Goal: Information Seeking & Learning: Learn about a topic

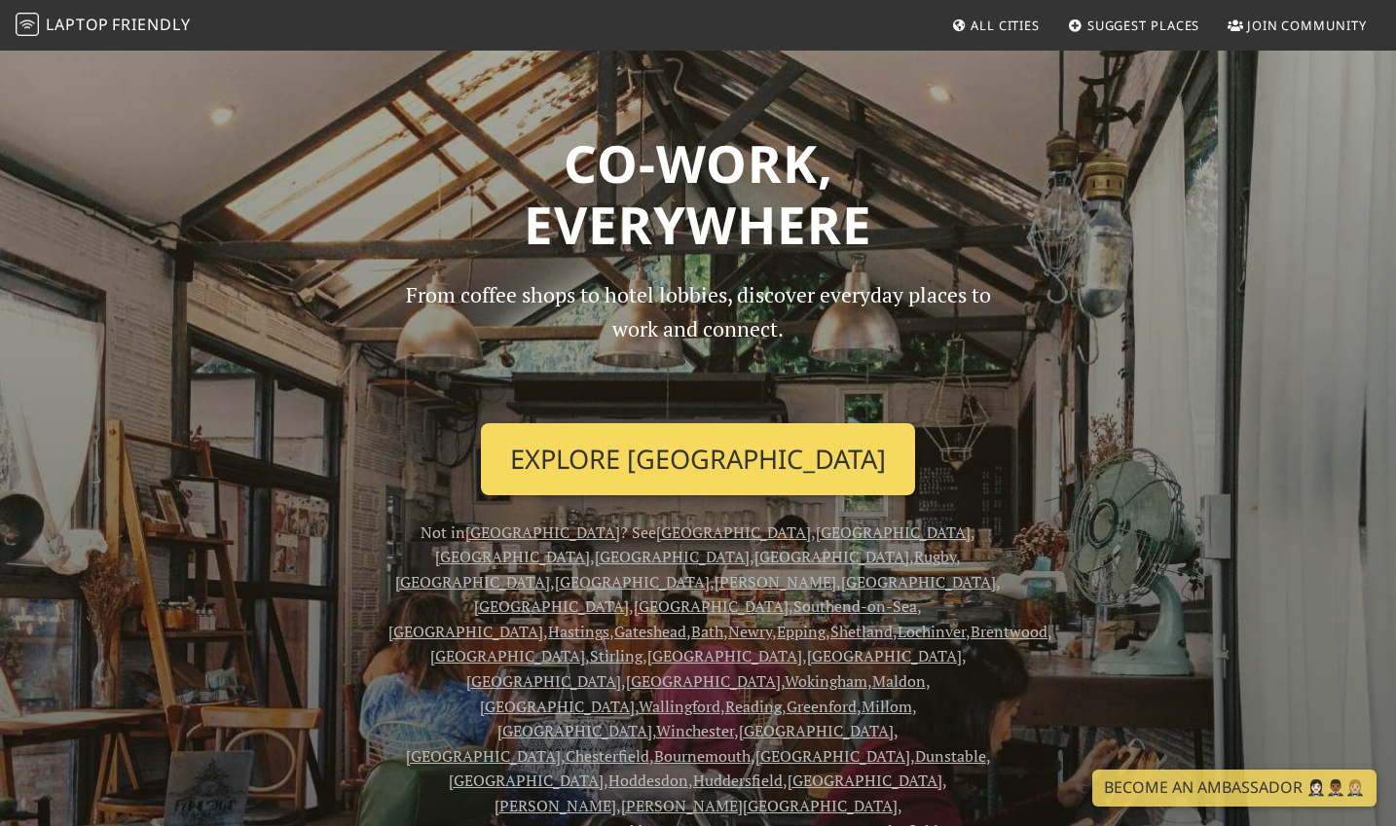
drag, startPoint x: 0, startPoint y: 0, endPoint x: 715, endPoint y: 463, distance: 852.4
click at [715, 463] on link "Explore London" at bounding box center [698, 459] width 434 height 72
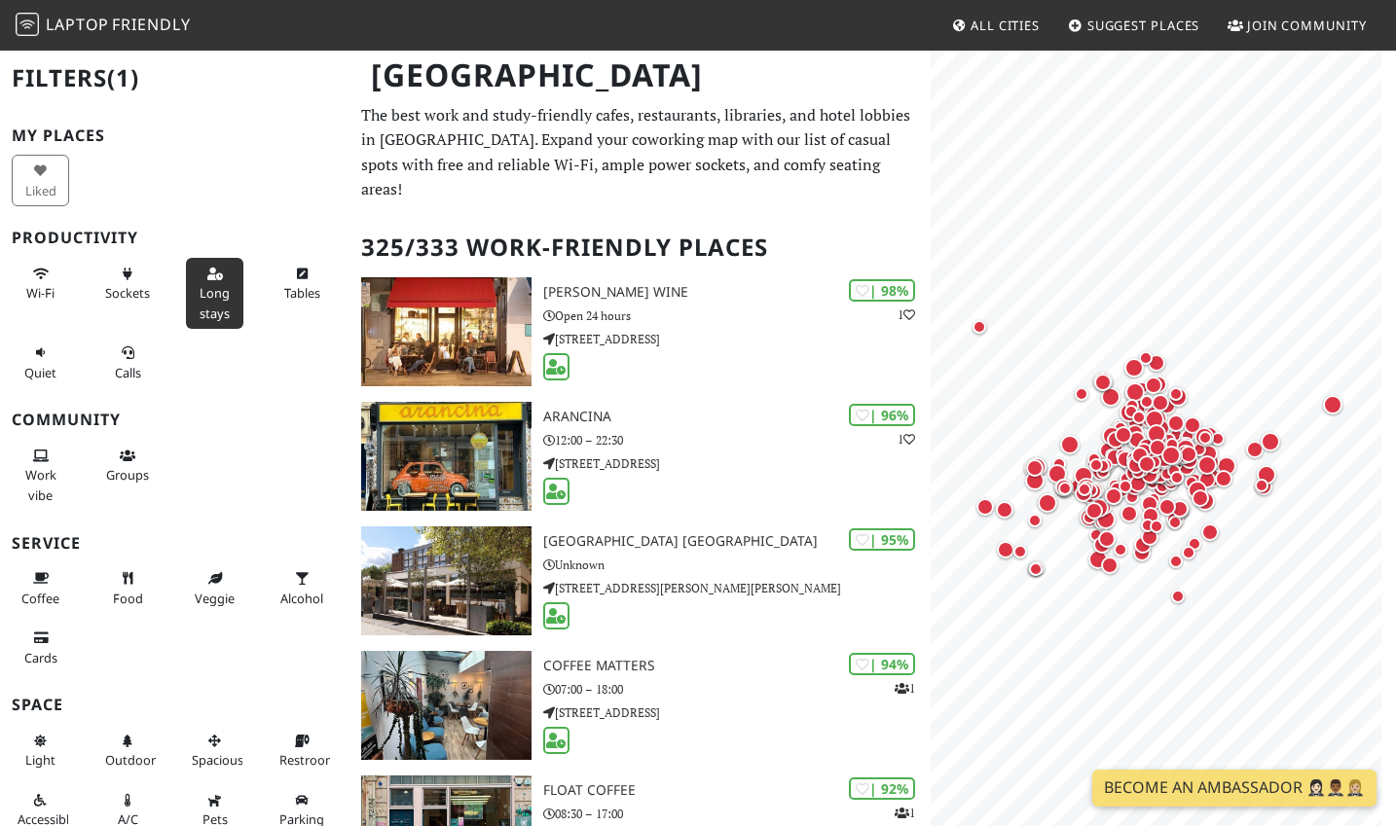
scroll to position [8, 0]
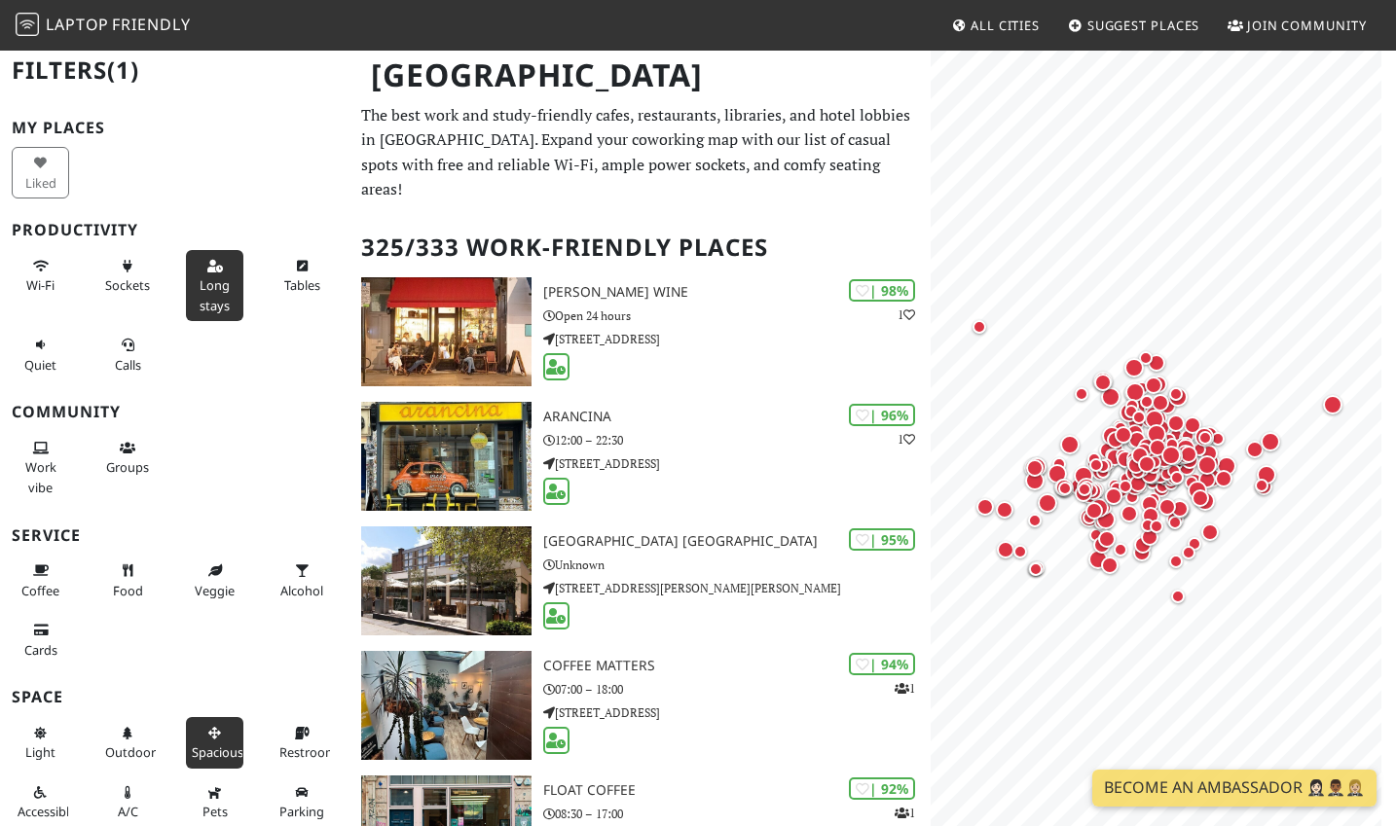
click at [228, 719] on button "Spacious" at bounding box center [214, 743] width 57 height 52
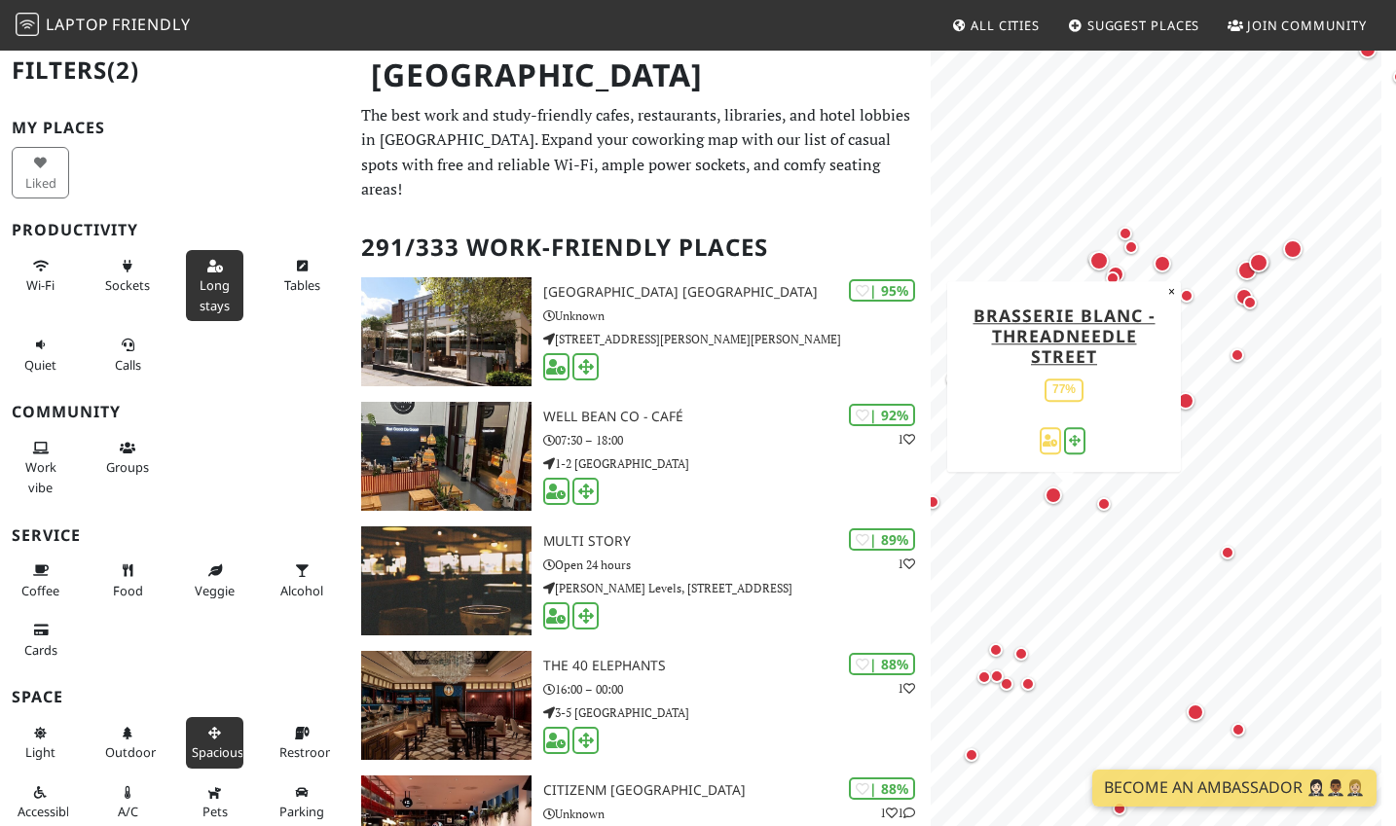
click at [1070, 492] on div "Map marker" at bounding box center [1063, 506] width 39 height 39
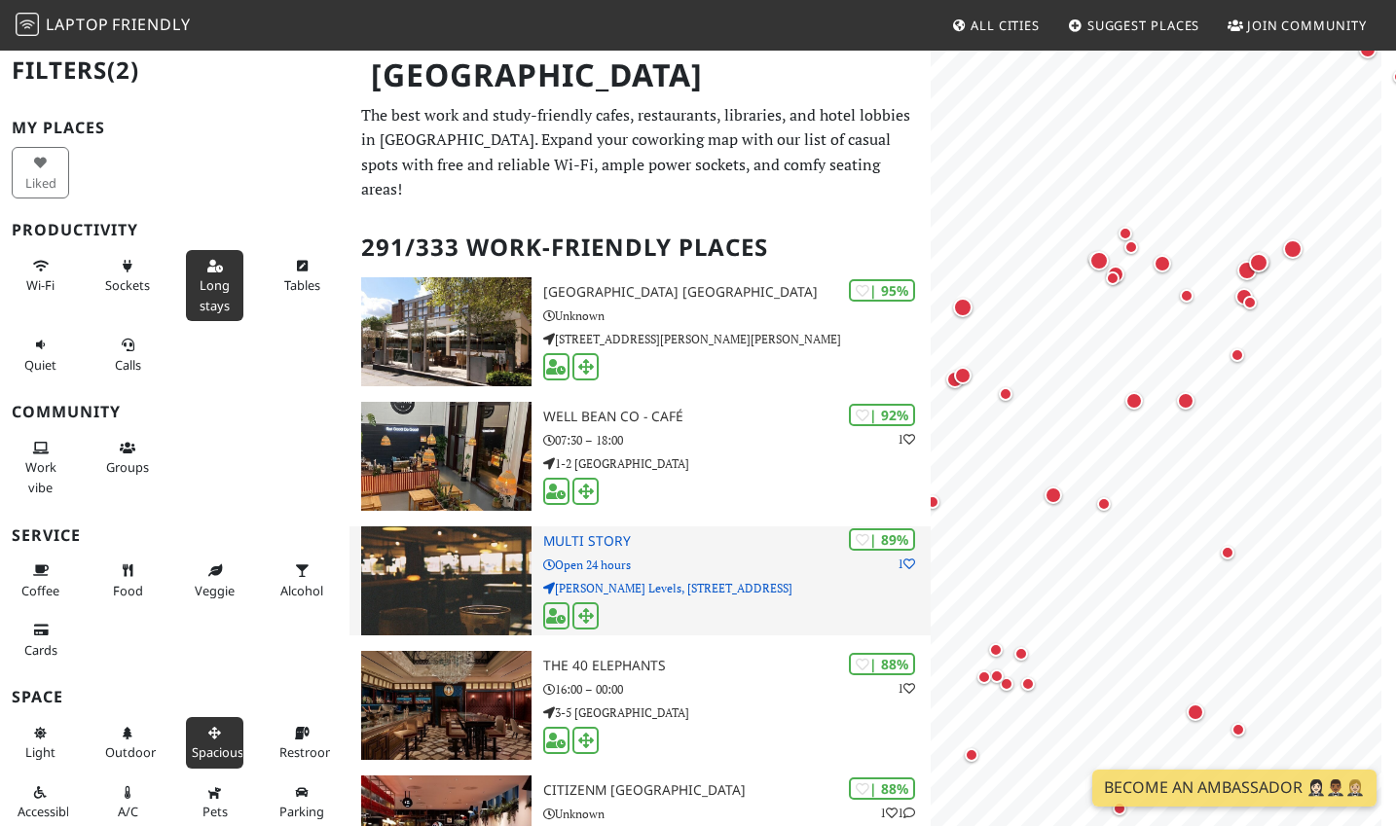
scroll to position [0, 0]
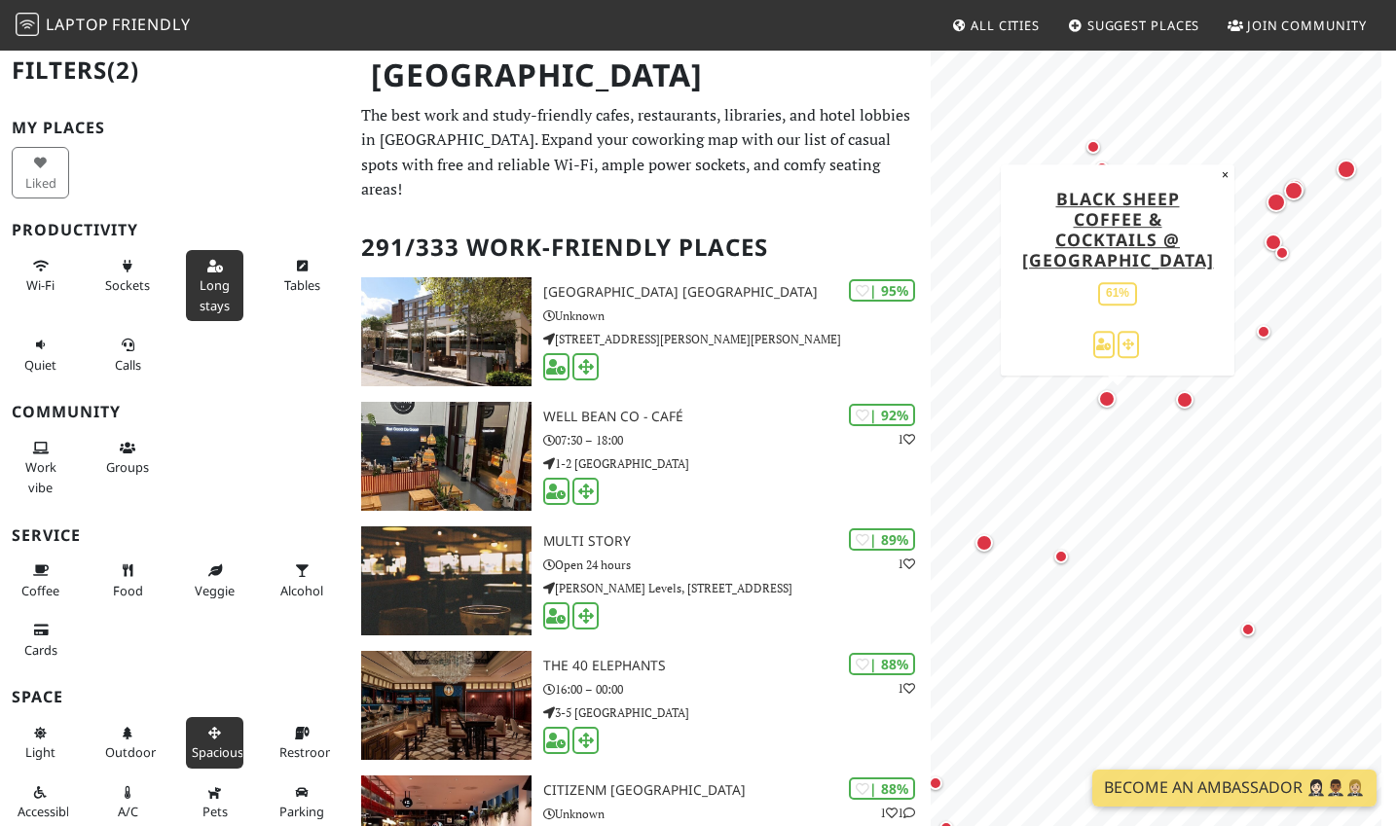
click at [1117, 403] on div "Map marker" at bounding box center [1117, 409] width 39 height 39
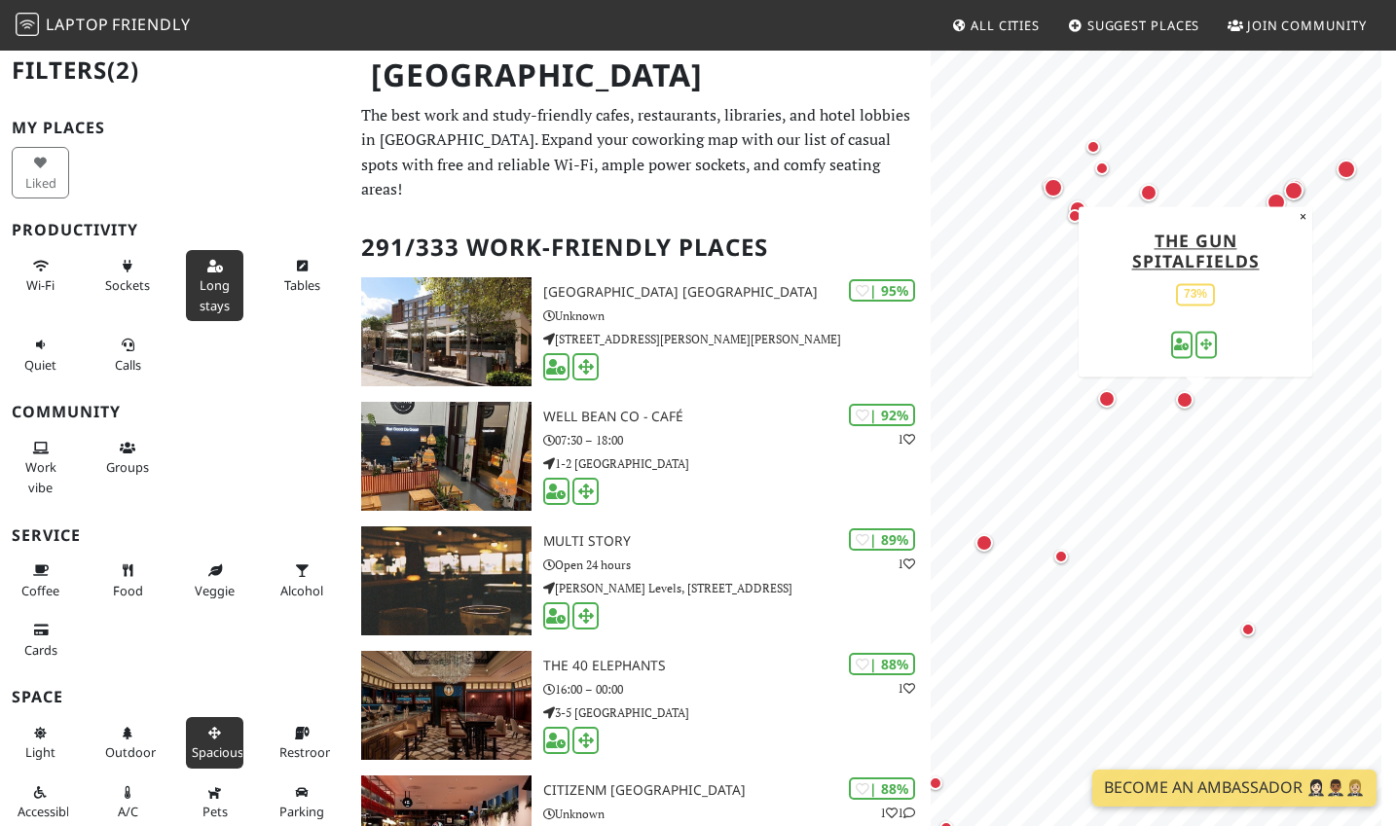
click at [1186, 405] on div "Map marker" at bounding box center [1185, 400] width 18 height 18
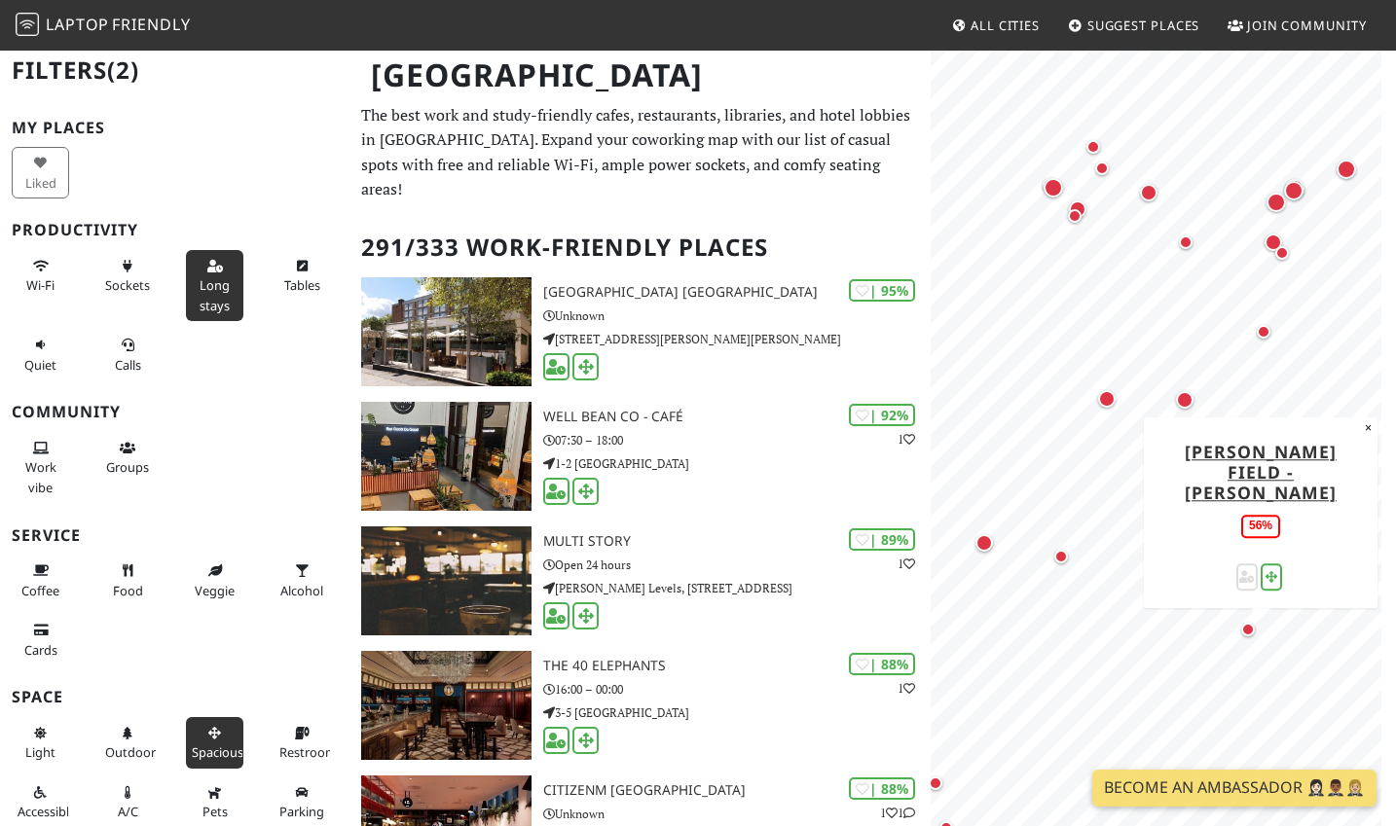
click at [1253, 640] on div "Map marker" at bounding box center [1260, 642] width 39 height 39
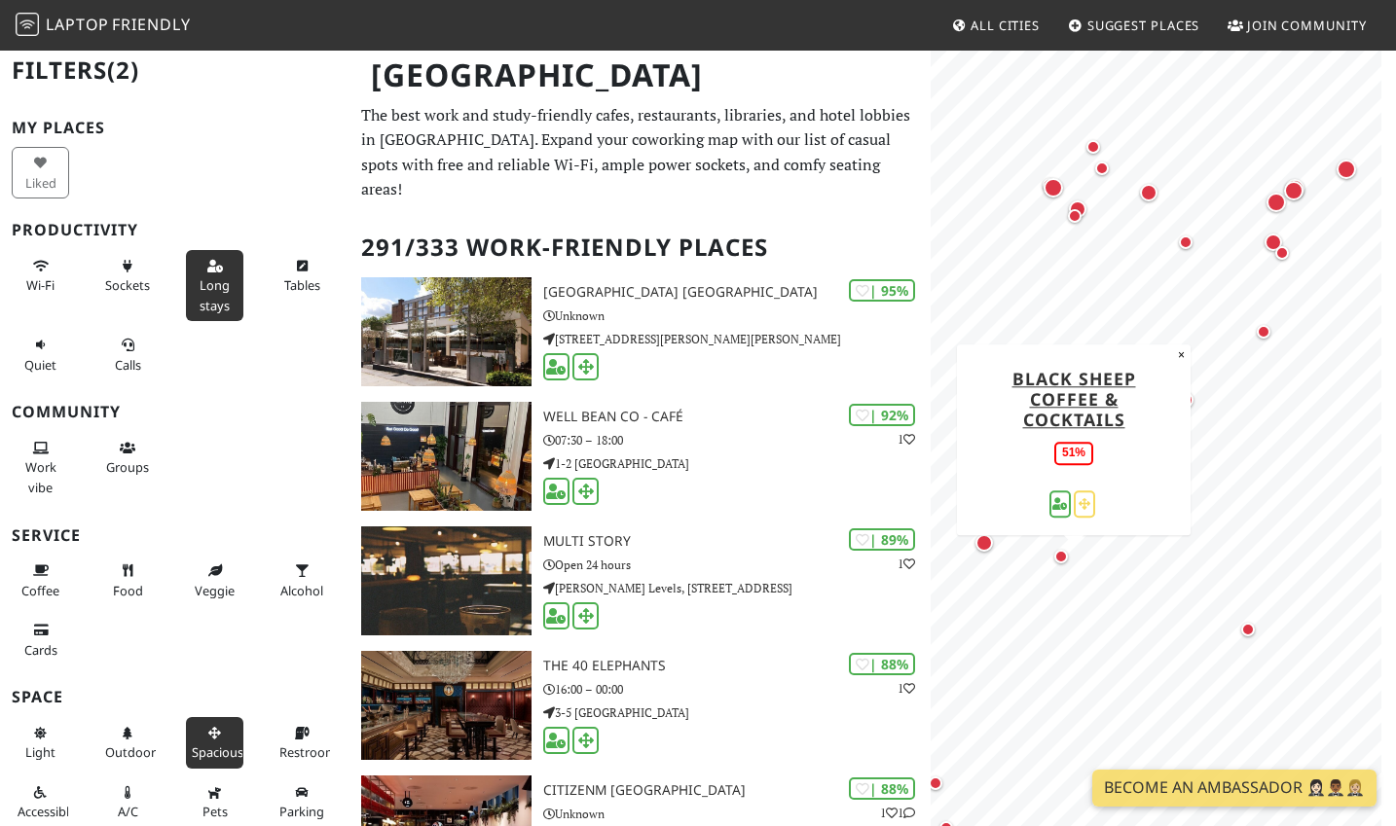
click at [1060, 558] on div "Map marker" at bounding box center [1061, 557] width 14 height 14
click at [1064, 551] on div "Map marker" at bounding box center [1061, 557] width 14 height 14
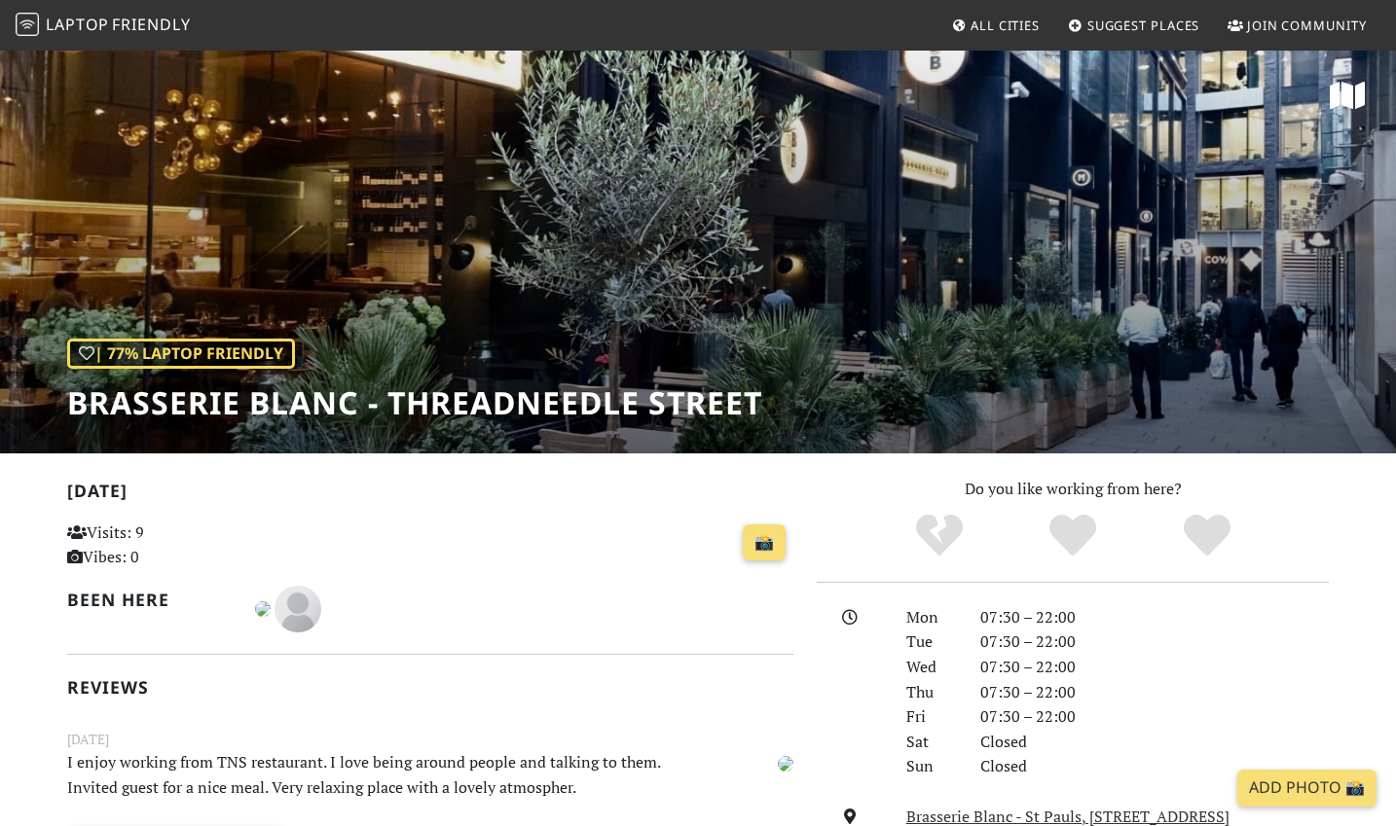
scroll to position [557, 0]
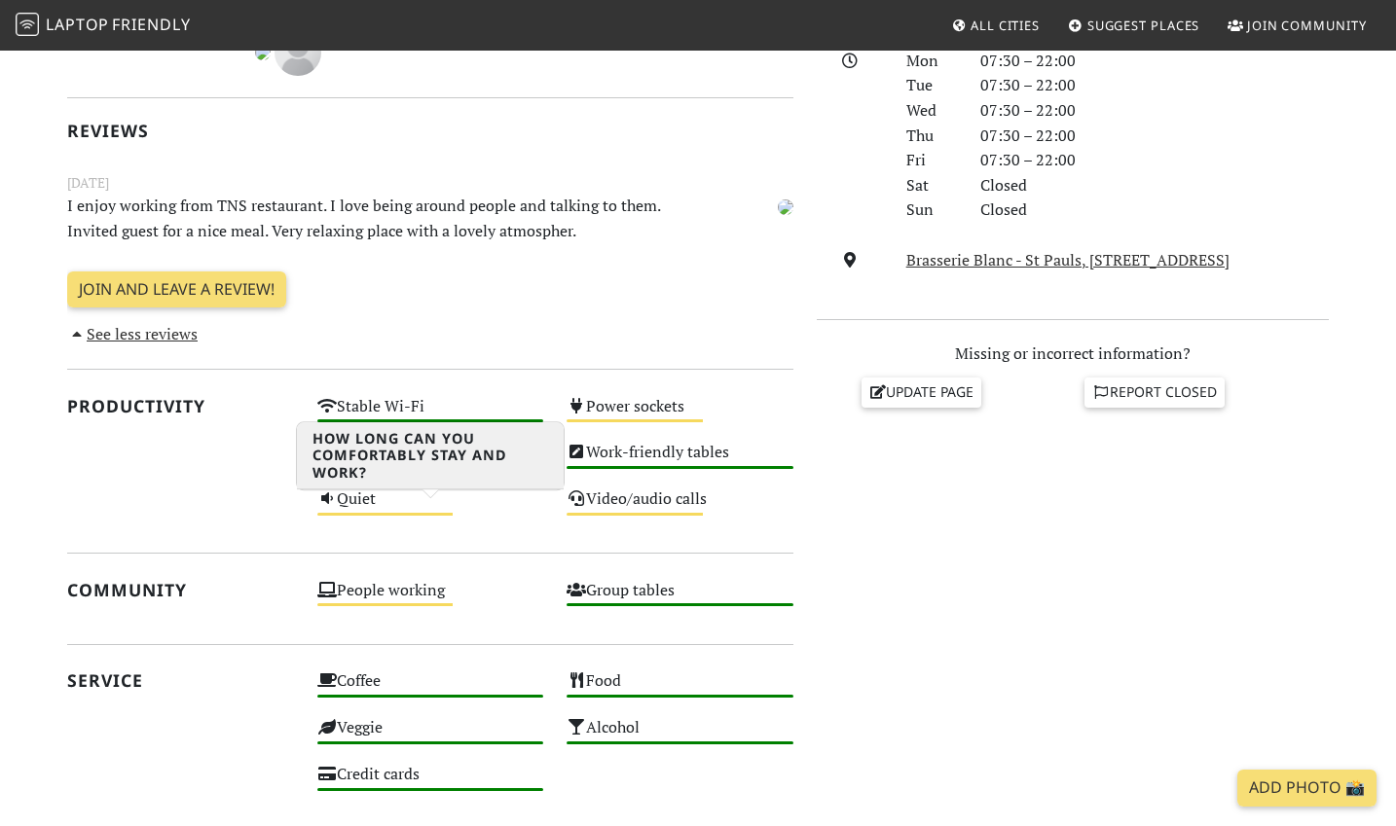
click at [397, 485] on div "Long stays Medium" at bounding box center [431, 461] width 250 height 47
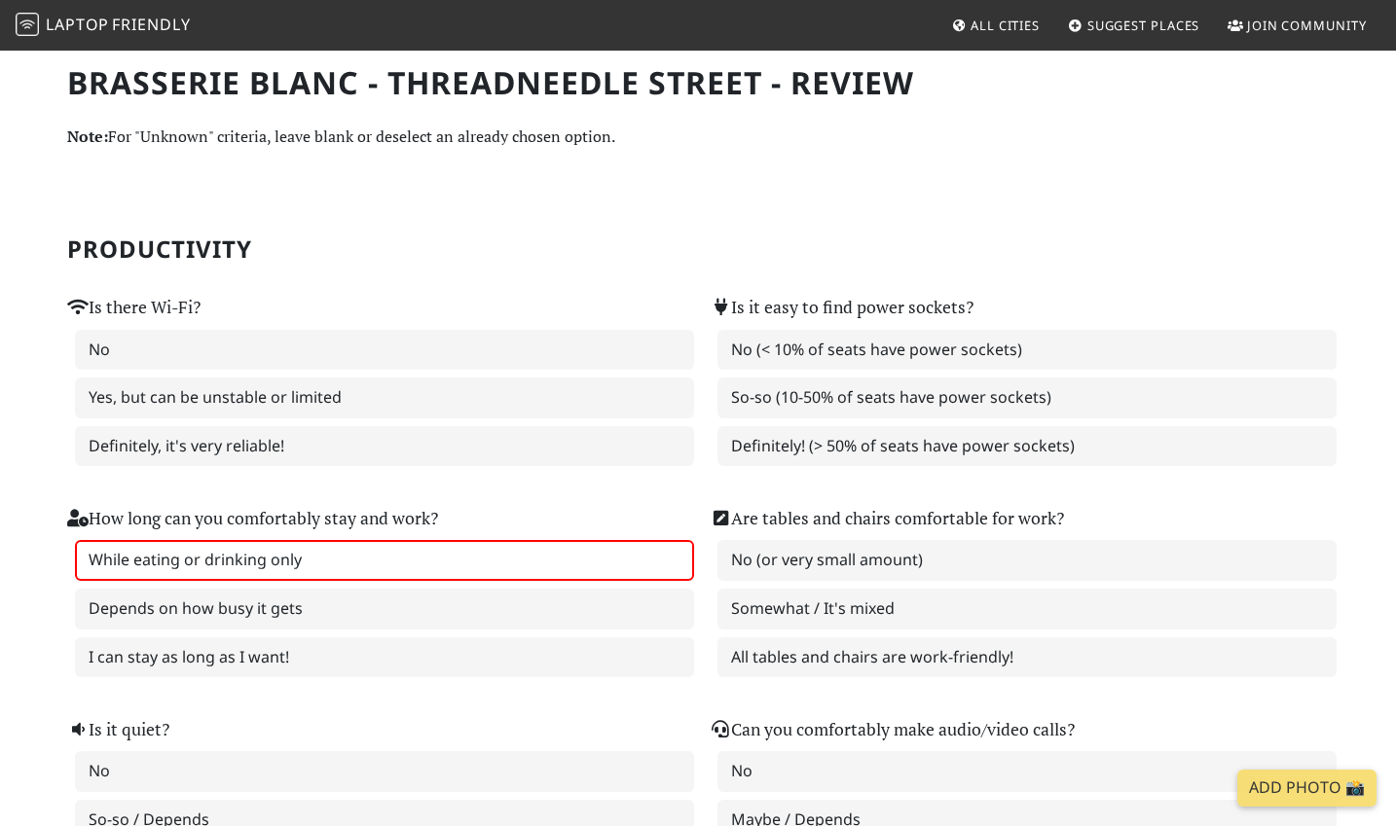
click at [424, 567] on label "While eating or drinking only" at bounding box center [384, 560] width 619 height 41
click at [335, 683] on div "How long can you comfortably stay and work? While eating or drinking only Depen…" at bounding box center [376, 579] width 642 height 211
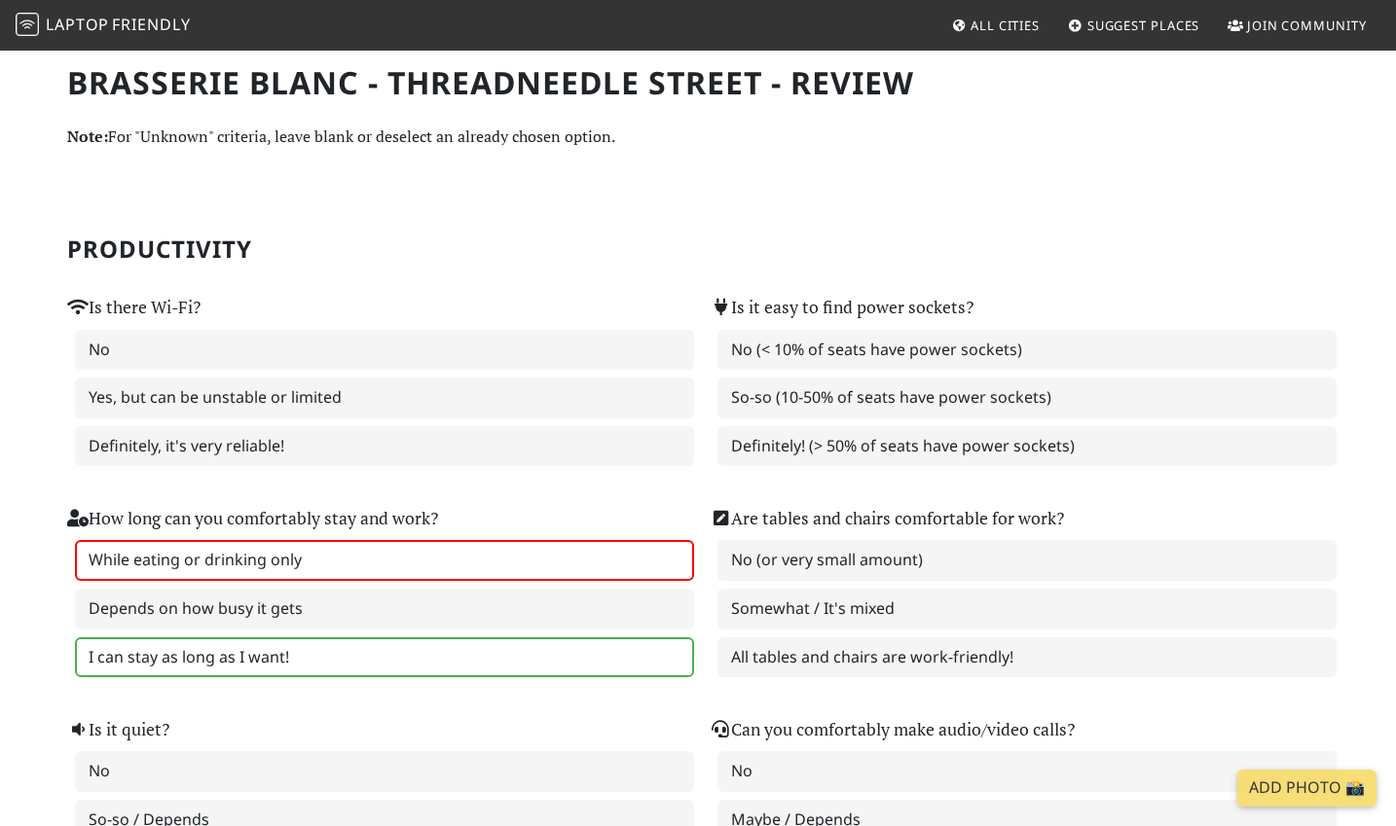
click at [349, 670] on label "I can stay as long as I want!" at bounding box center [384, 658] width 619 height 41
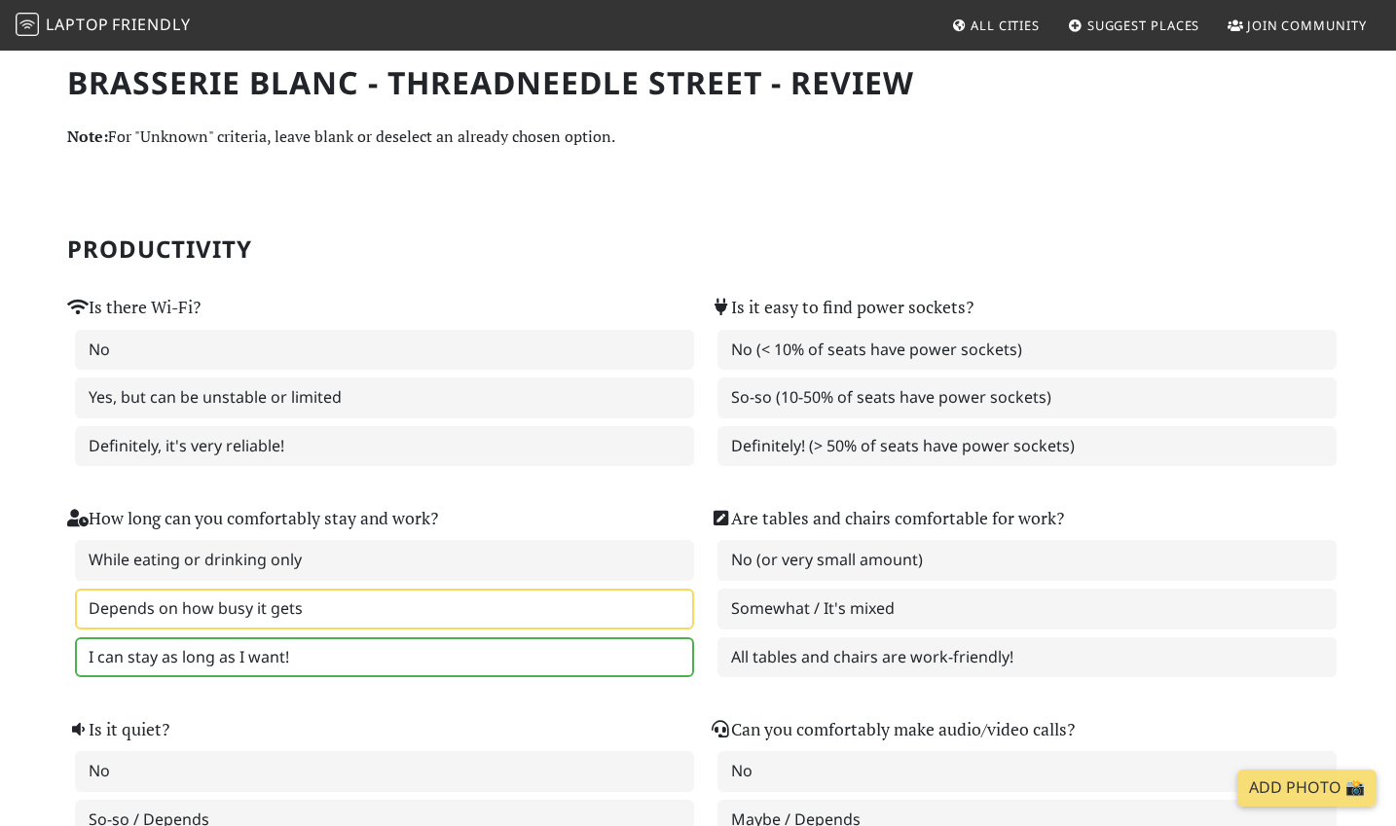
click at [371, 630] on label "Depends on how busy it gets" at bounding box center [384, 609] width 619 height 41
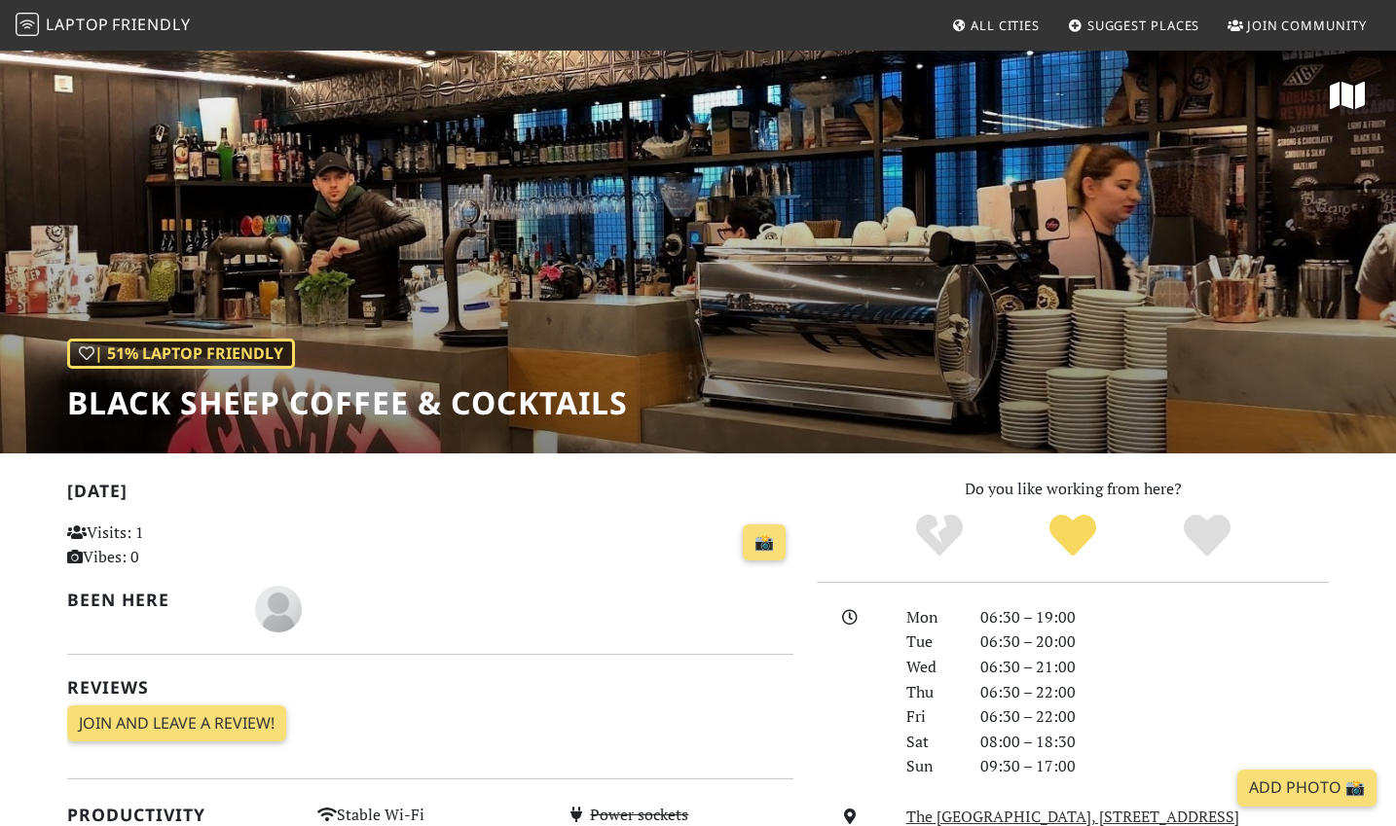
drag, startPoint x: 572, startPoint y: 451, endPoint x: 578, endPoint y: 432, distance: 19.4
click at [572, 451] on div "| 51% Laptop Friendly Black Sheep Coffee & Cocktails" at bounding box center [698, 251] width 1396 height 405
